Goal: Communication & Community: Answer question/provide support

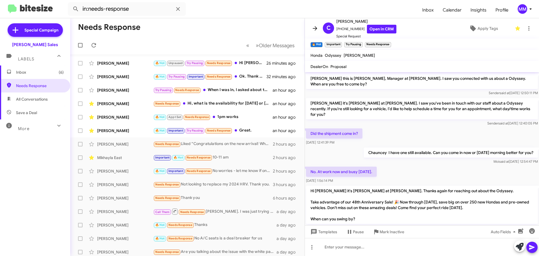
click at [315, 27] on icon at bounding box center [315, 28] width 4 height 4
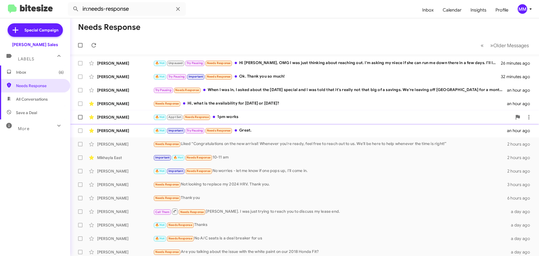
click at [128, 117] on div "[PERSON_NAME]" at bounding box center [125, 117] width 56 height 6
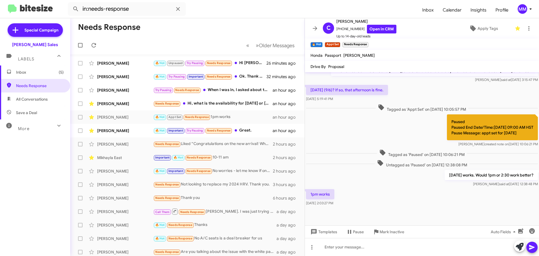
scroll to position [125, 0]
click at [314, 29] on icon at bounding box center [314, 28] width 7 height 7
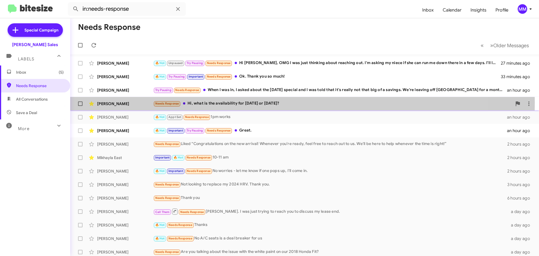
click at [262, 102] on div "Needs Response Hi, what is the availability for [DATE] or [DATE]?" at bounding box center [332, 103] width 359 height 6
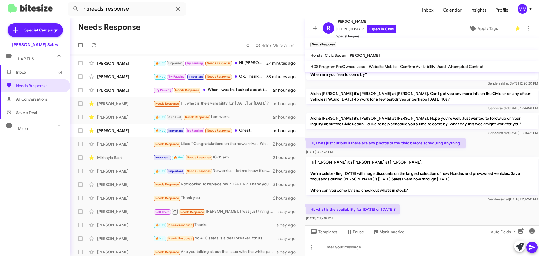
scroll to position [15, 0]
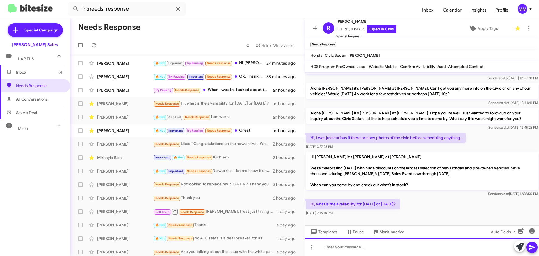
click at [341, 250] on div at bounding box center [422, 247] width 234 height 18
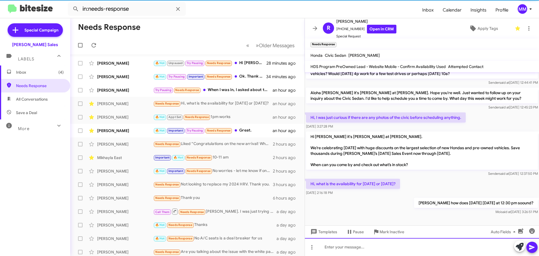
scroll to position [35, 0]
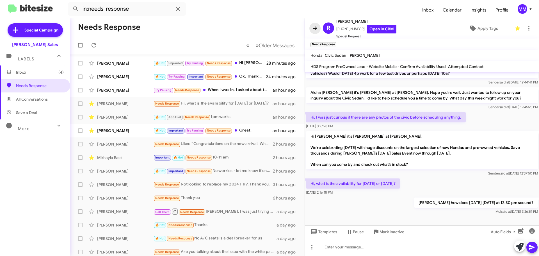
click at [315, 27] on icon at bounding box center [315, 28] width 4 height 4
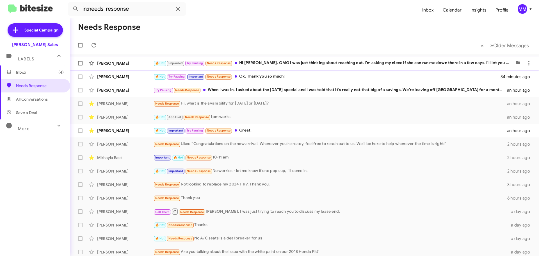
click at [333, 63] on div "🔥 Hot Unpaused Try Pausing Needs Response Hi [PERSON_NAME], OMG I was just thin…" at bounding box center [332, 63] width 359 height 6
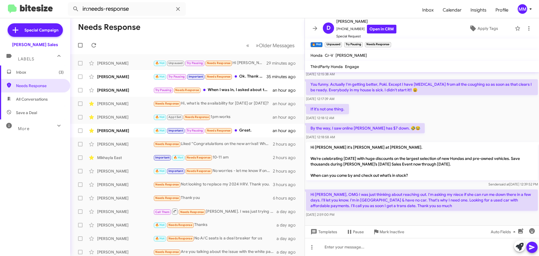
scroll to position [405, 0]
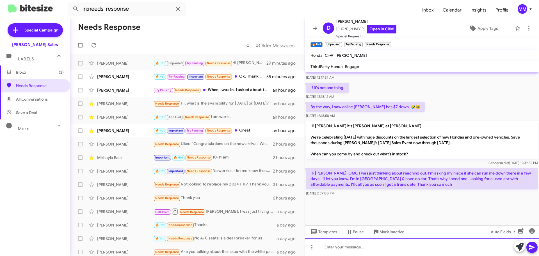
drag, startPoint x: 356, startPoint y: 245, endPoint x: 359, endPoint y: 248, distance: 5.0
click at [355, 245] on div at bounding box center [422, 247] width 234 height 18
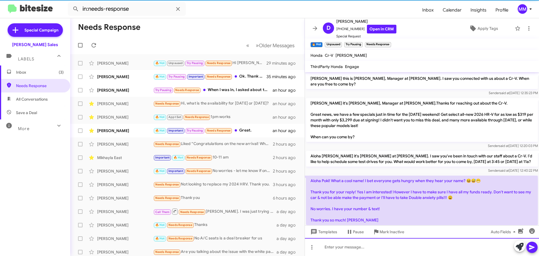
scroll to position [28, 0]
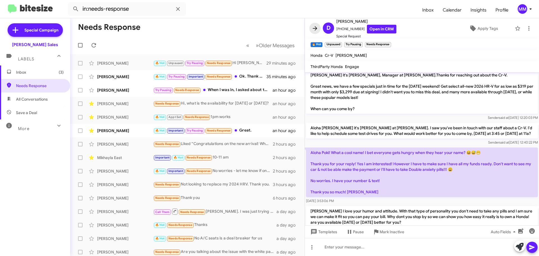
click at [313, 28] on icon at bounding box center [315, 28] width 4 height 4
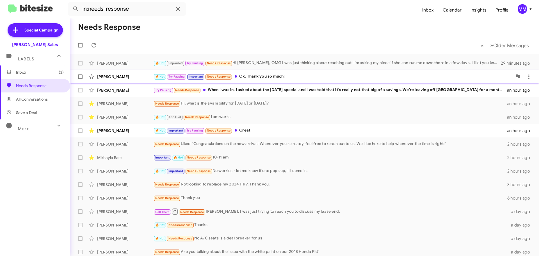
click at [268, 78] on div "🔥 Hot Try Pausing Important Needs Response Ok. Thank you so much!" at bounding box center [332, 76] width 359 height 6
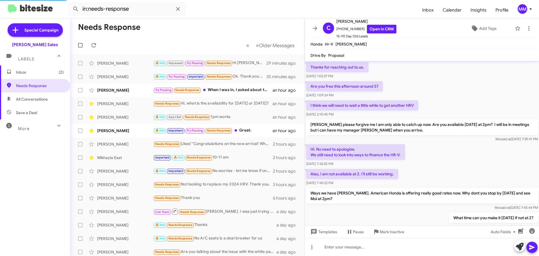
scroll to position [274, 0]
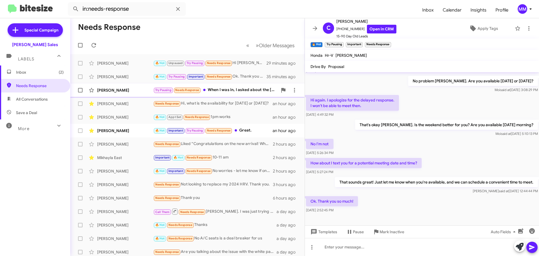
click at [126, 92] on div "[PERSON_NAME]" at bounding box center [125, 90] width 56 height 6
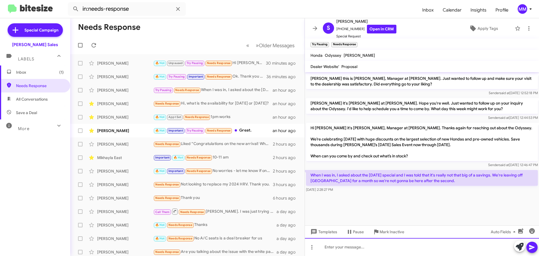
click at [341, 248] on div at bounding box center [422, 247] width 234 height 18
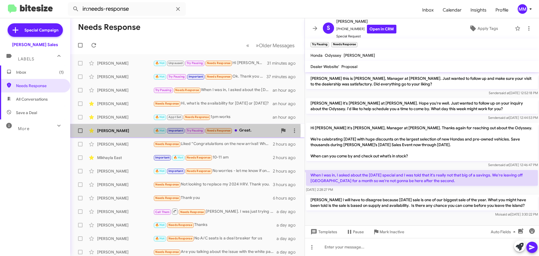
click at [124, 131] on div "[PERSON_NAME]" at bounding box center [125, 131] width 56 height 6
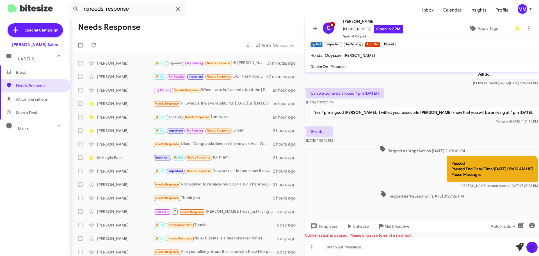
scroll to position [175, 0]
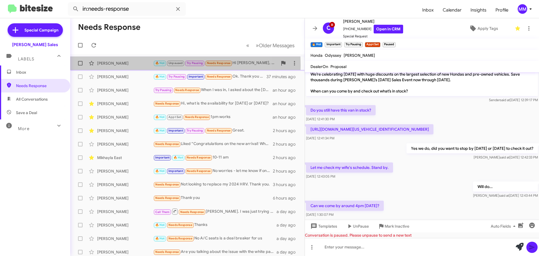
click at [108, 65] on div "[PERSON_NAME]" at bounding box center [125, 63] width 56 height 6
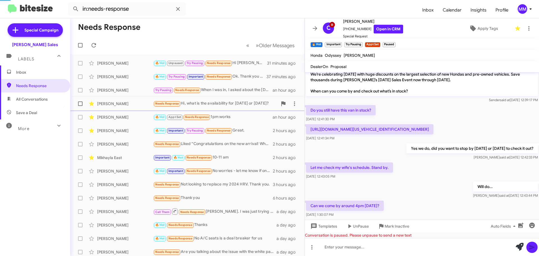
scroll to position [394, 0]
